Goal: Task Accomplishment & Management: Use online tool/utility

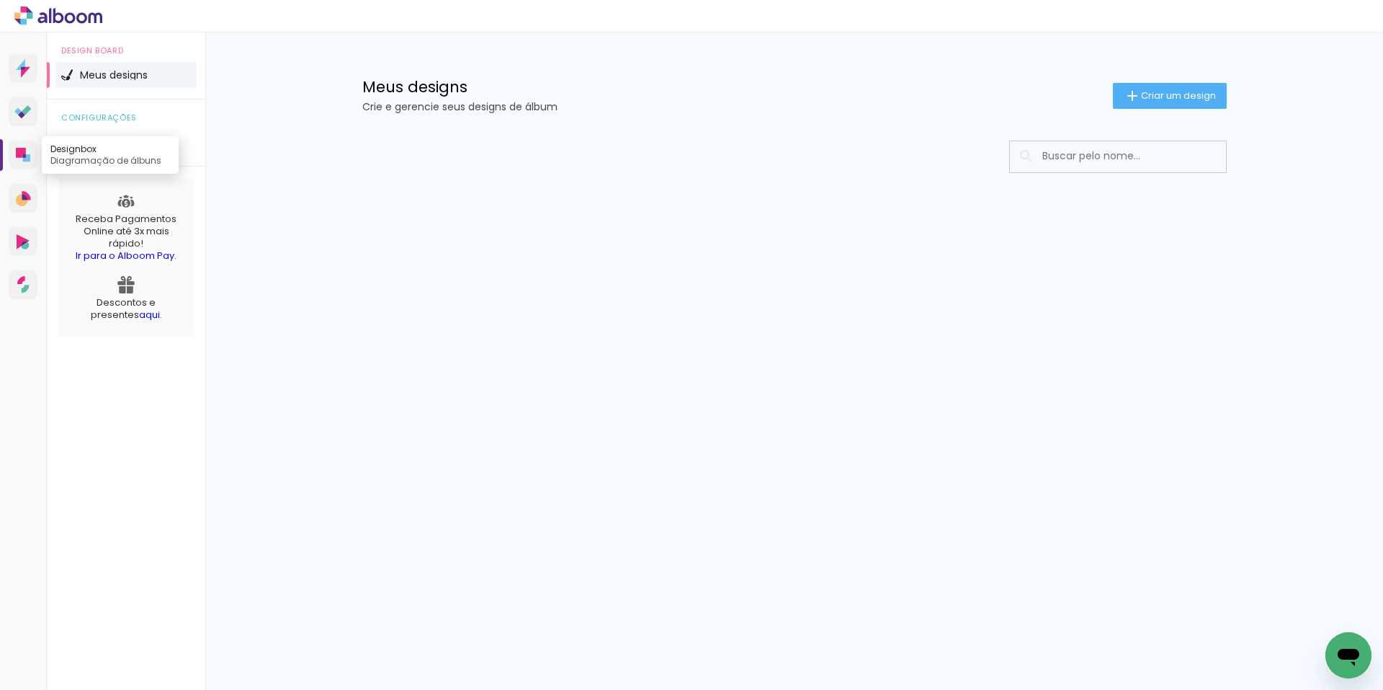
click at [22, 158] on icon at bounding box center [23, 155] width 14 height 14
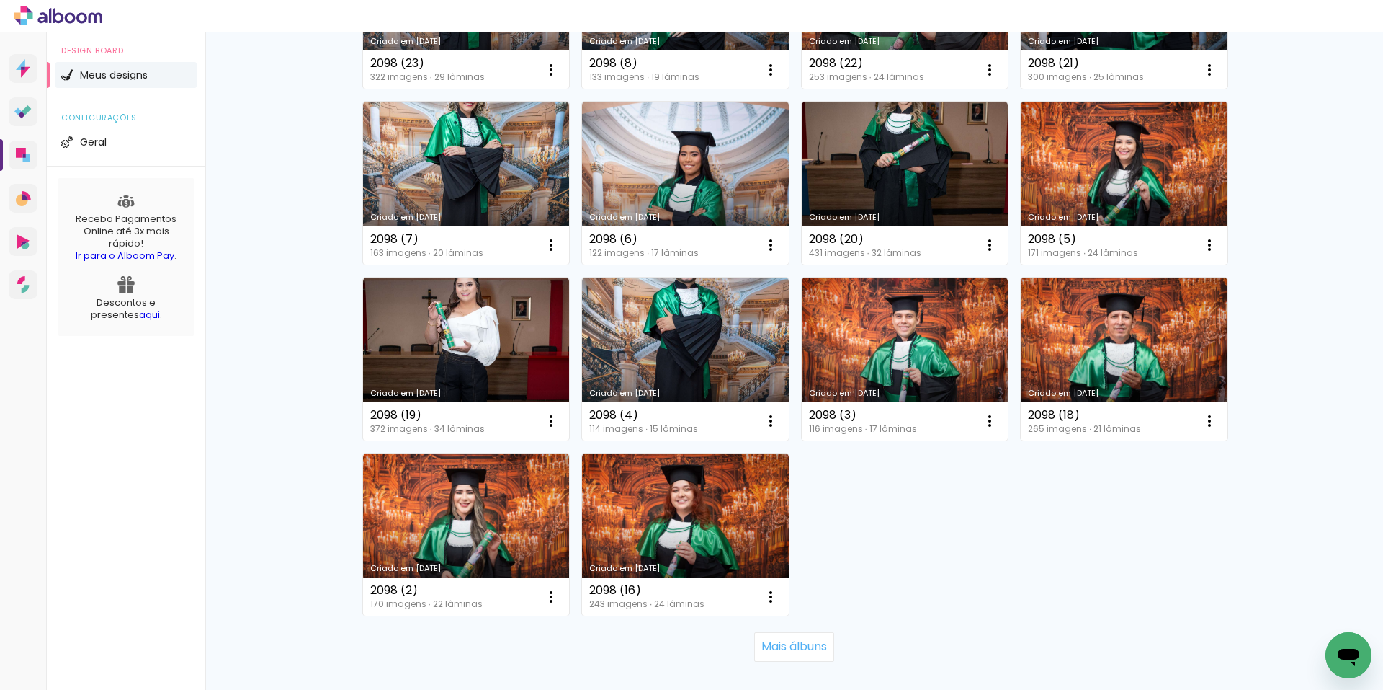
scroll to position [793, 0]
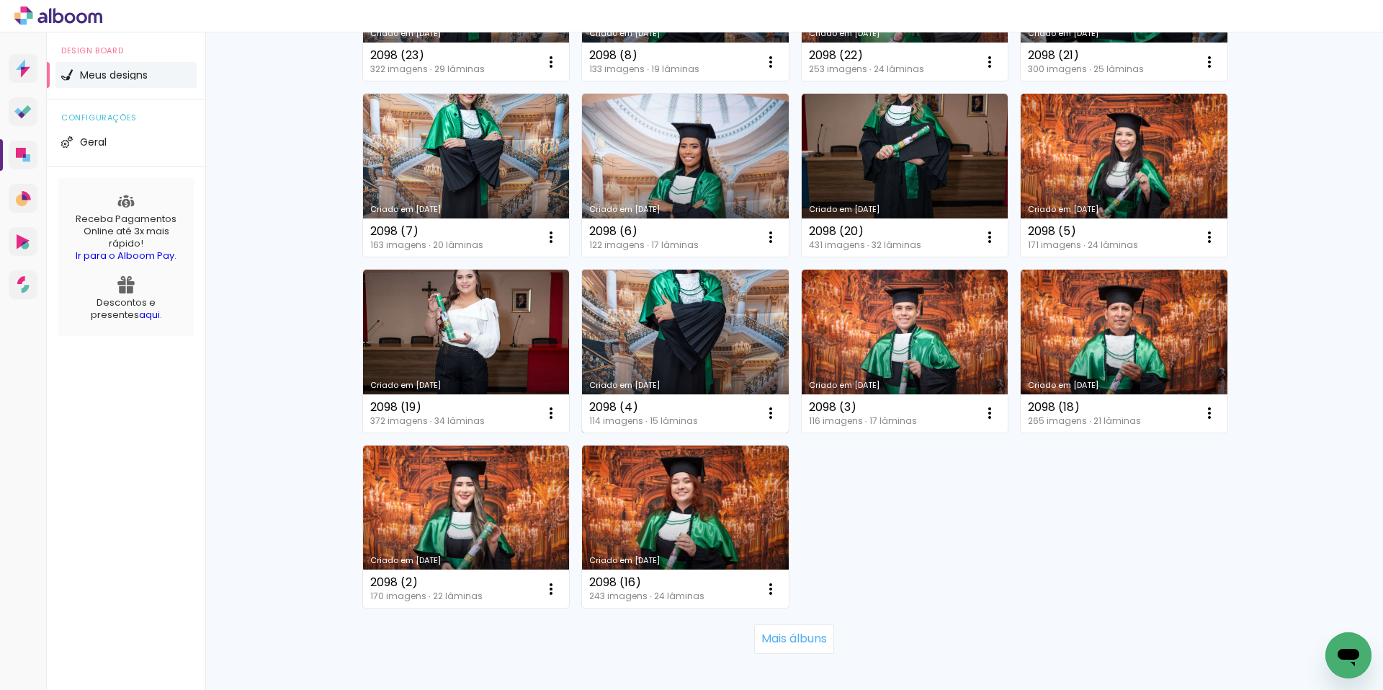
click at [664, 326] on link "Criado em [DATE]" at bounding box center [685, 350] width 207 height 163
